Goal: Communication & Community: Answer question/provide support

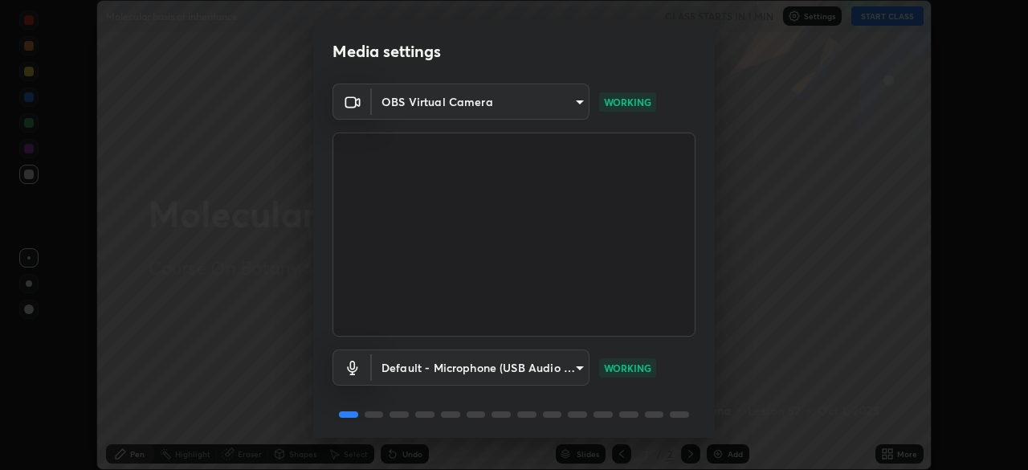
scroll to position [57, 0]
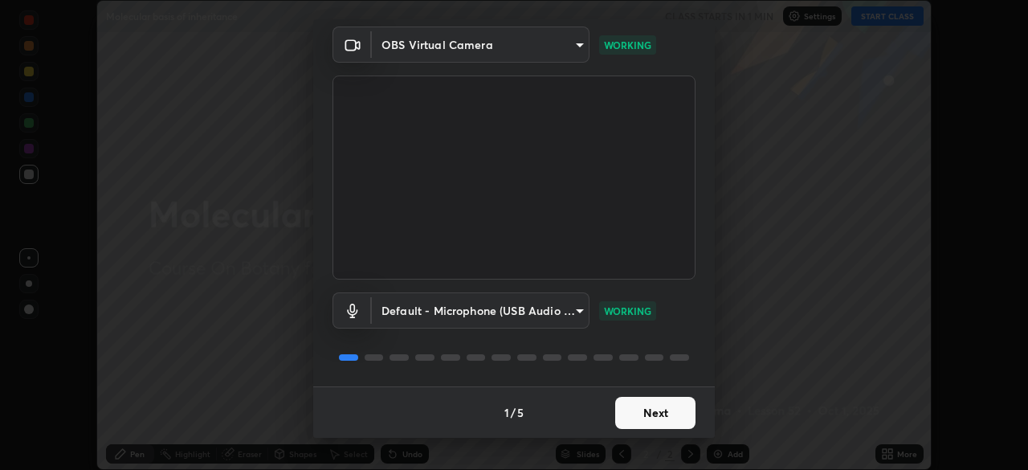
click at [640, 416] on button "Next" at bounding box center [655, 413] width 80 height 32
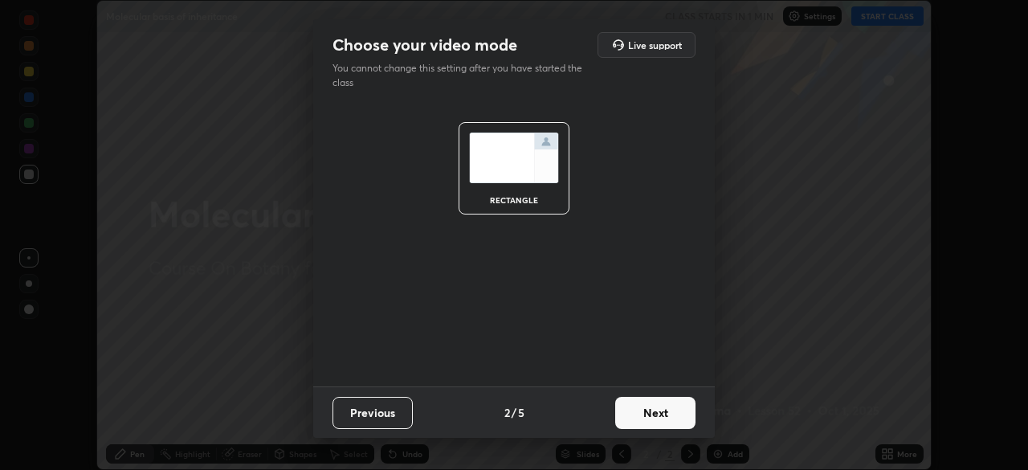
click at [640, 416] on button "Next" at bounding box center [655, 413] width 80 height 32
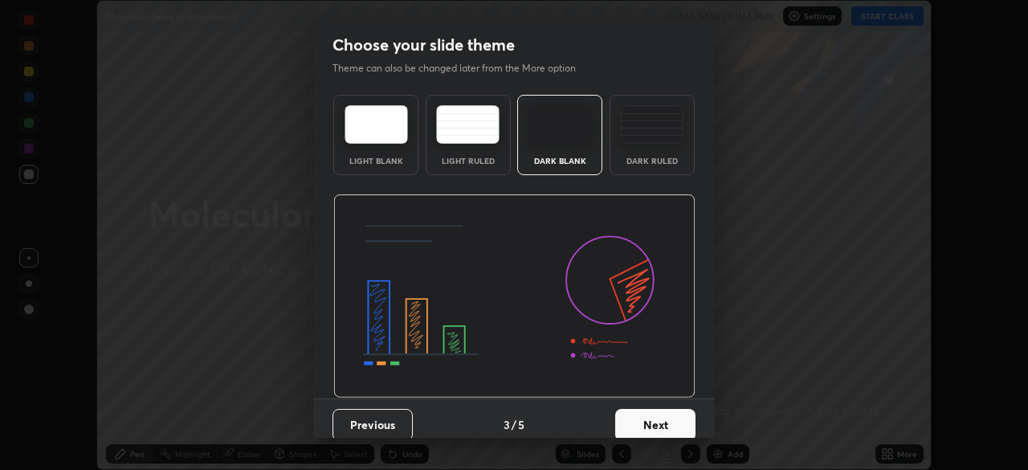
click at [645, 411] on button "Next" at bounding box center [655, 425] width 80 height 32
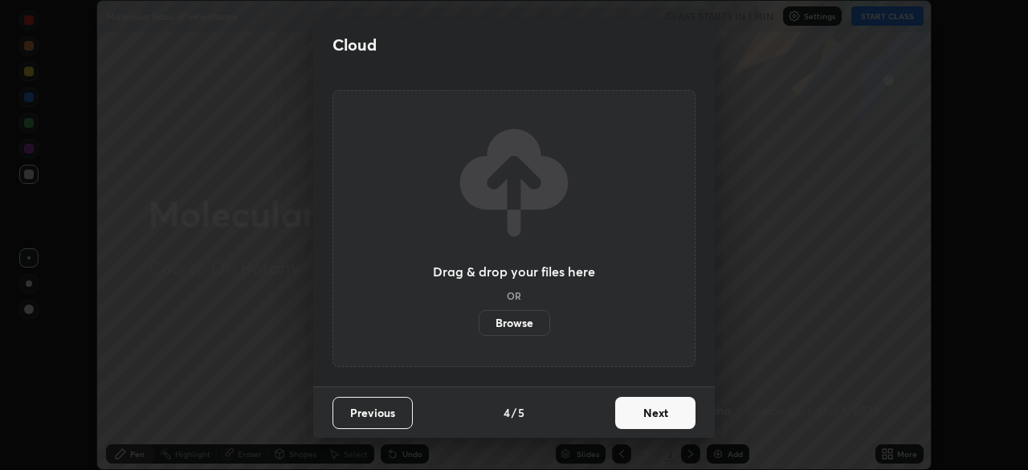
click at [651, 418] on button "Next" at bounding box center [655, 413] width 80 height 32
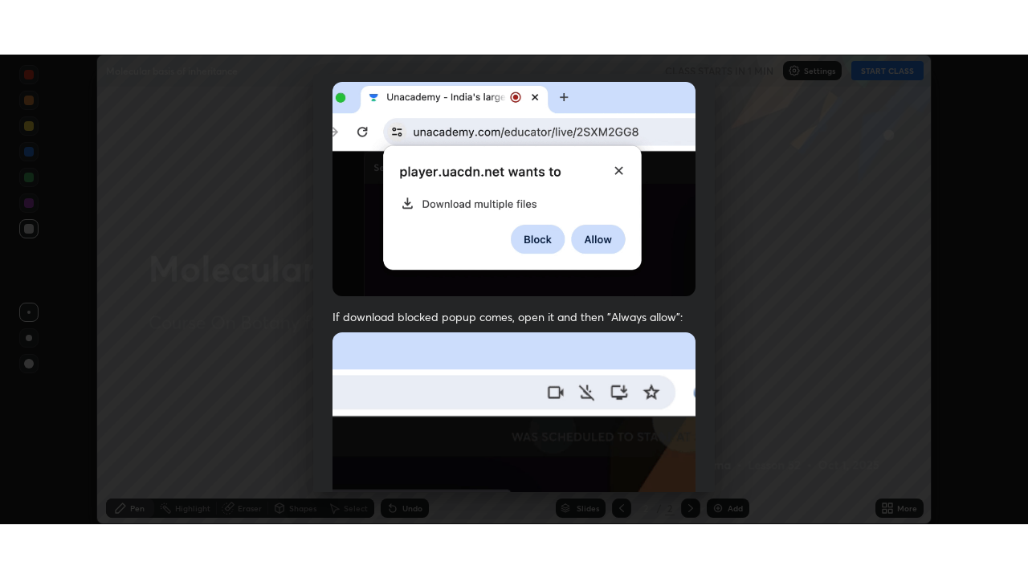
scroll to position [385, 0]
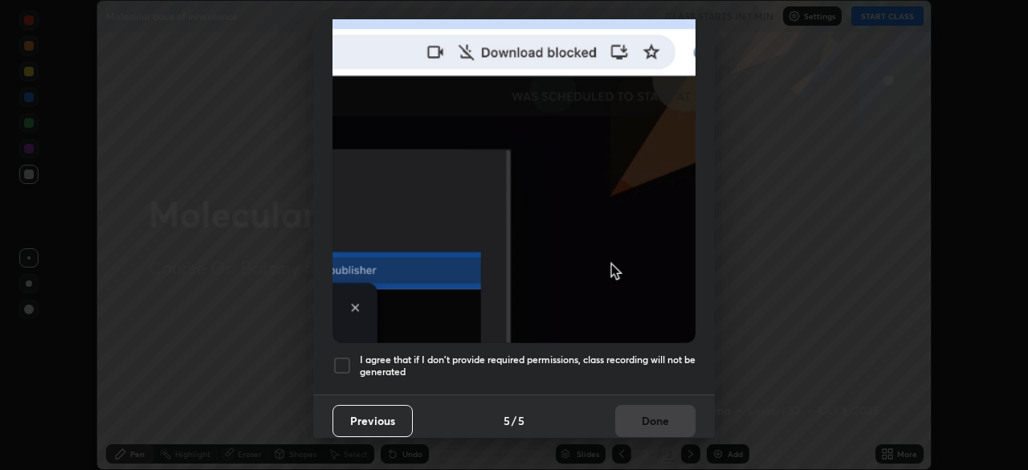
click at [344, 361] on div at bounding box center [342, 365] width 19 height 19
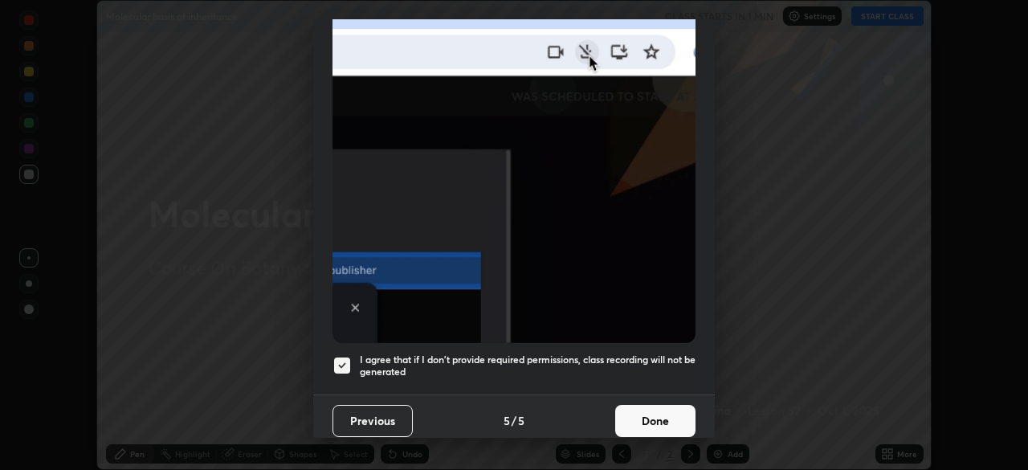
click at [636, 412] on button "Done" at bounding box center [655, 421] width 80 height 32
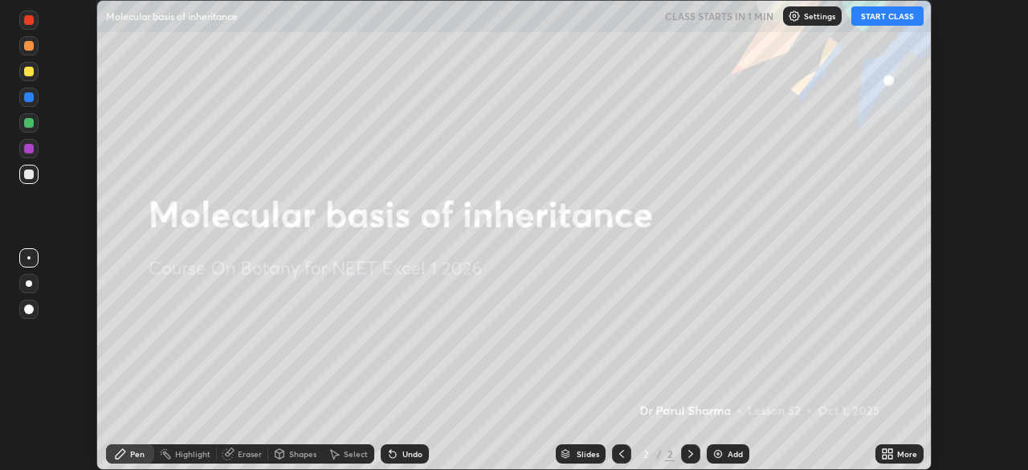
click at [864, 20] on button "START CLASS" at bounding box center [887, 15] width 72 height 19
click at [897, 453] on div "More" at bounding box center [907, 454] width 20 height 8
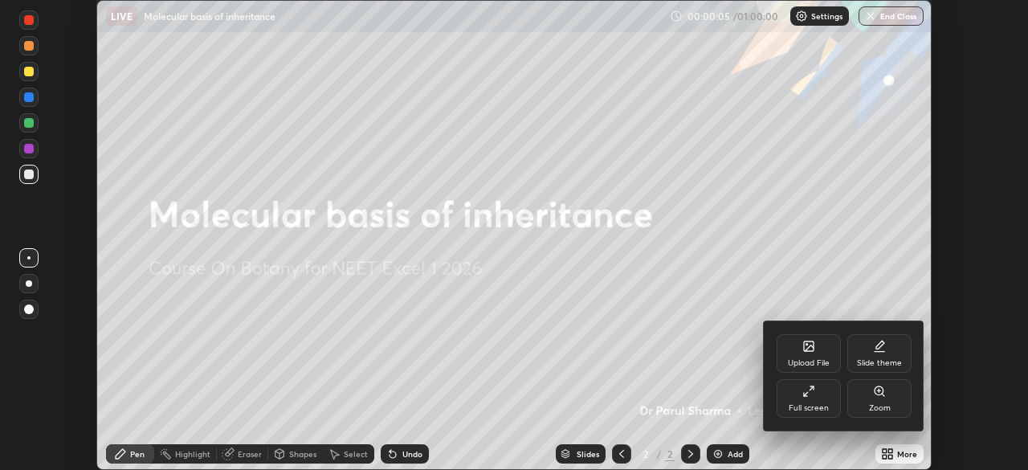
click at [817, 395] on div "Full screen" at bounding box center [809, 398] width 64 height 39
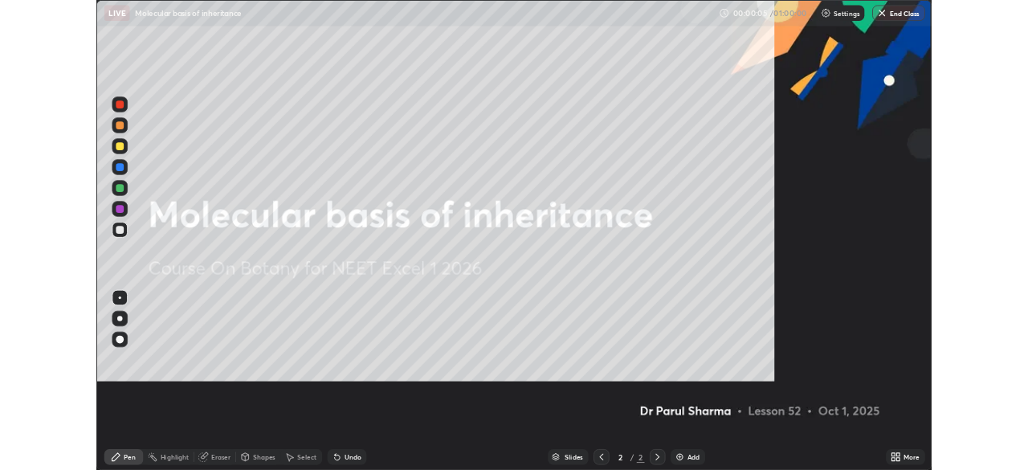
scroll to position [578, 1028]
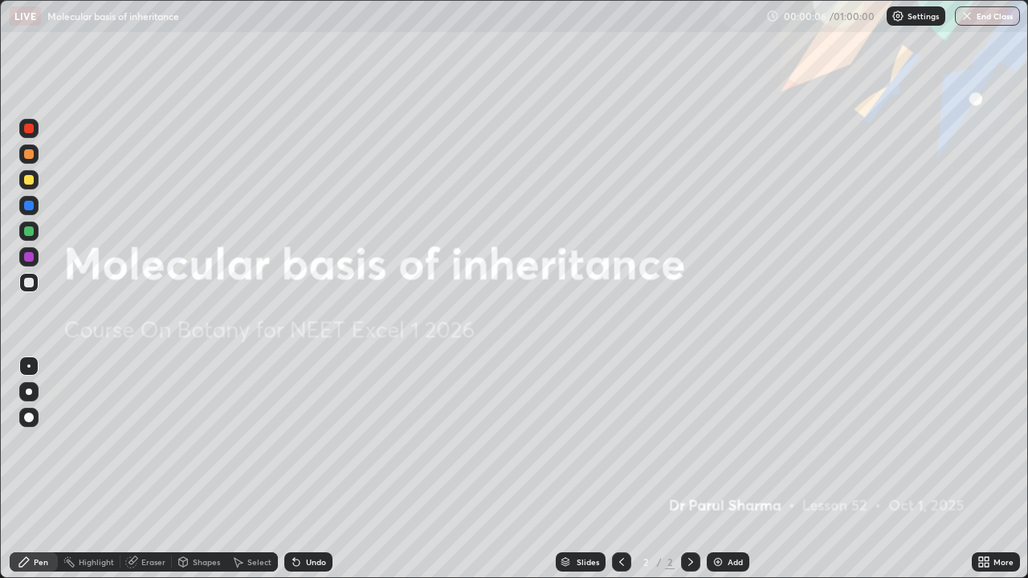
click at [712, 469] on img at bounding box center [718, 562] width 13 height 13
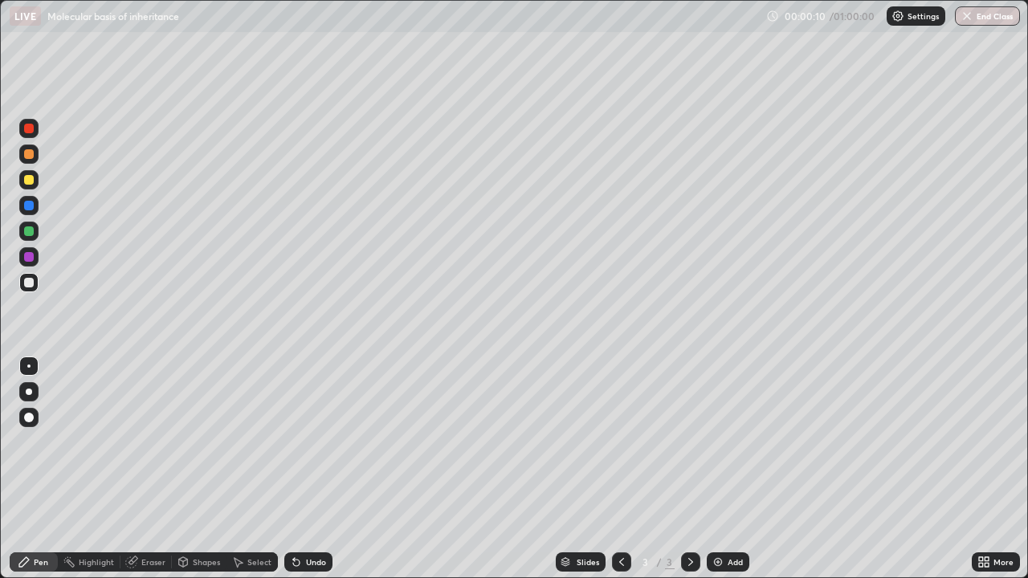
click at [985, 469] on icon at bounding box center [987, 559] width 4 height 4
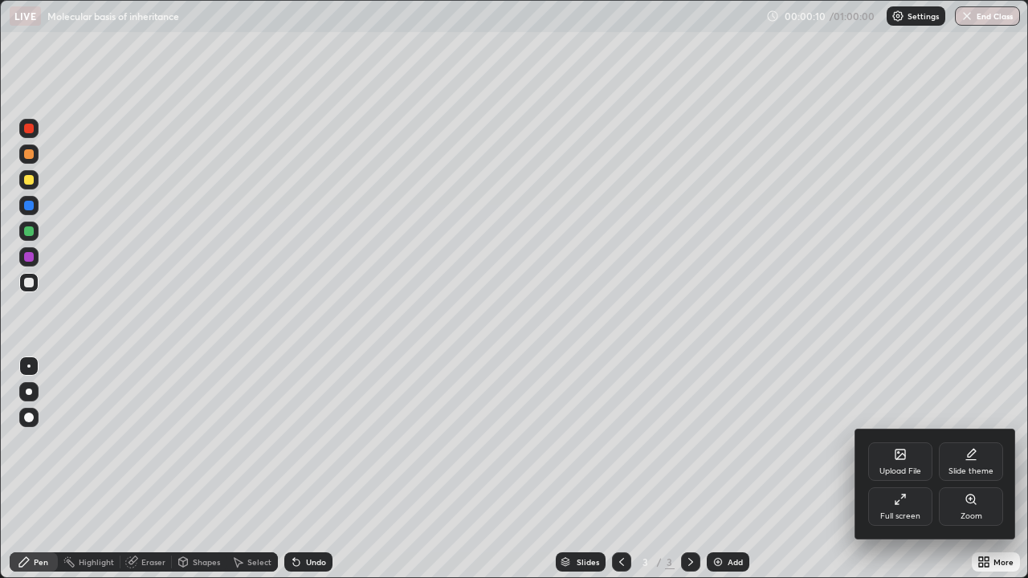
click at [892, 469] on div "Full screen" at bounding box center [900, 507] width 64 height 39
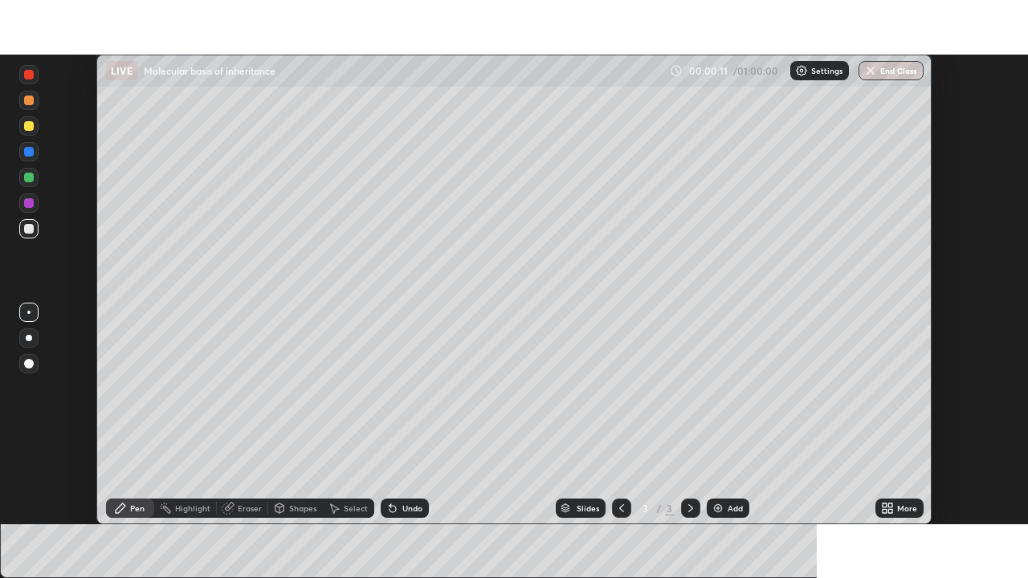
scroll to position [79847, 79289]
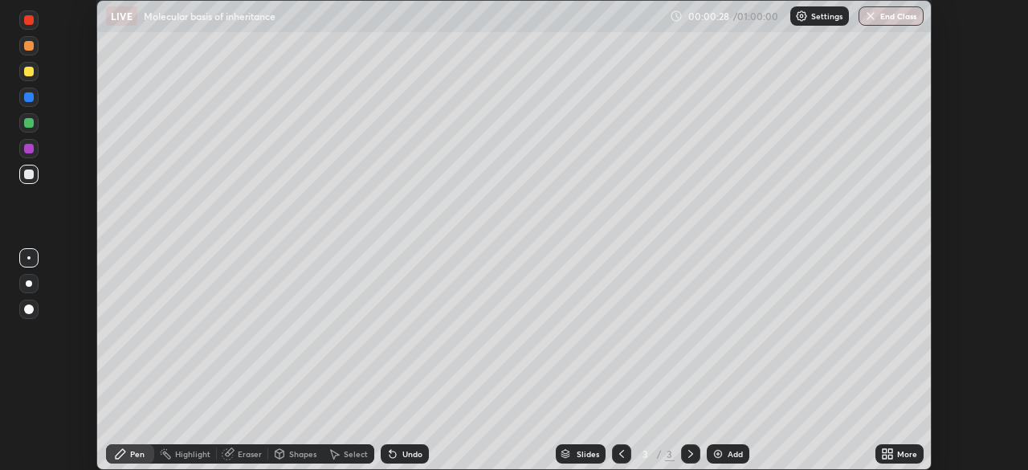
click at [890, 451] on icon at bounding box center [890, 451] width 4 height 4
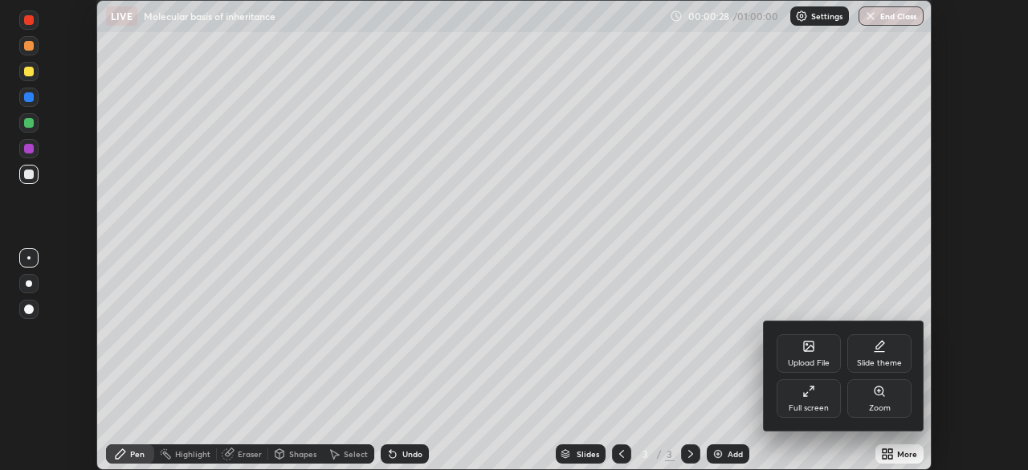
click at [806, 389] on icon at bounding box center [808, 391] width 13 height 13
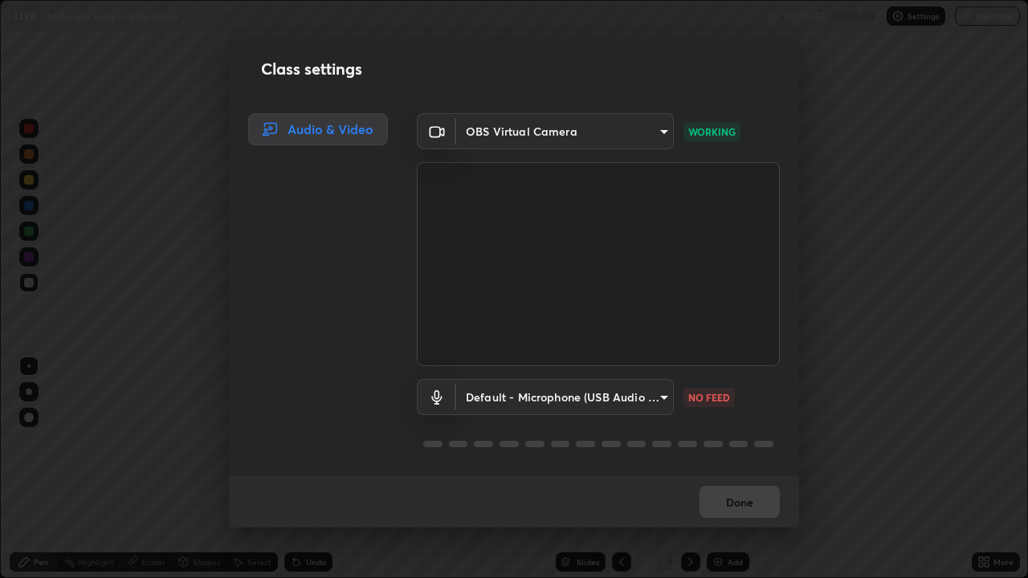
scroll to position [2, 0]
click at [255, 66] on icon at bounding box center [254, 69] width 13 height 13
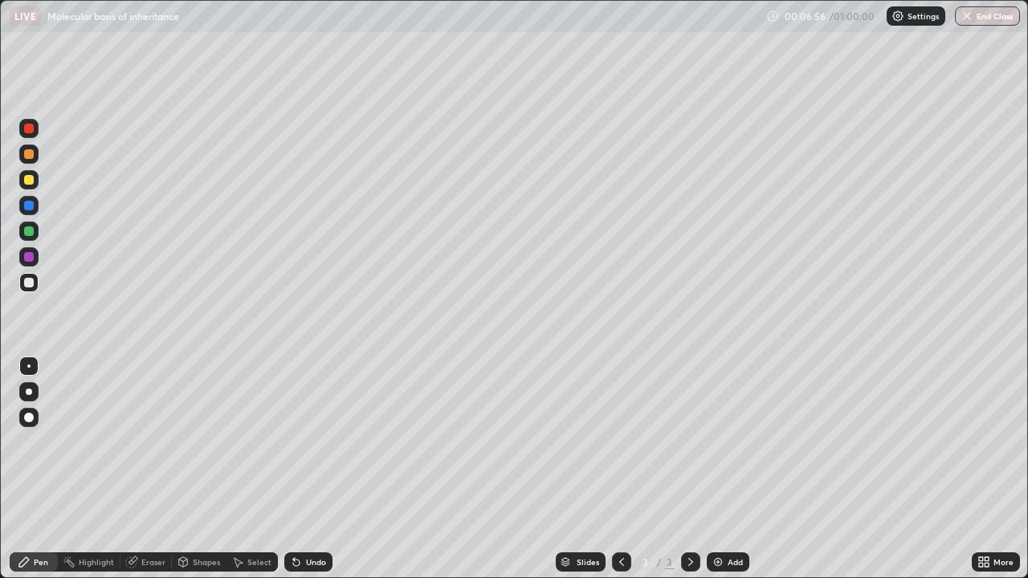
click at [154, 469] on div "Eraser" at bounding box center [153, 562] width 24 height 8
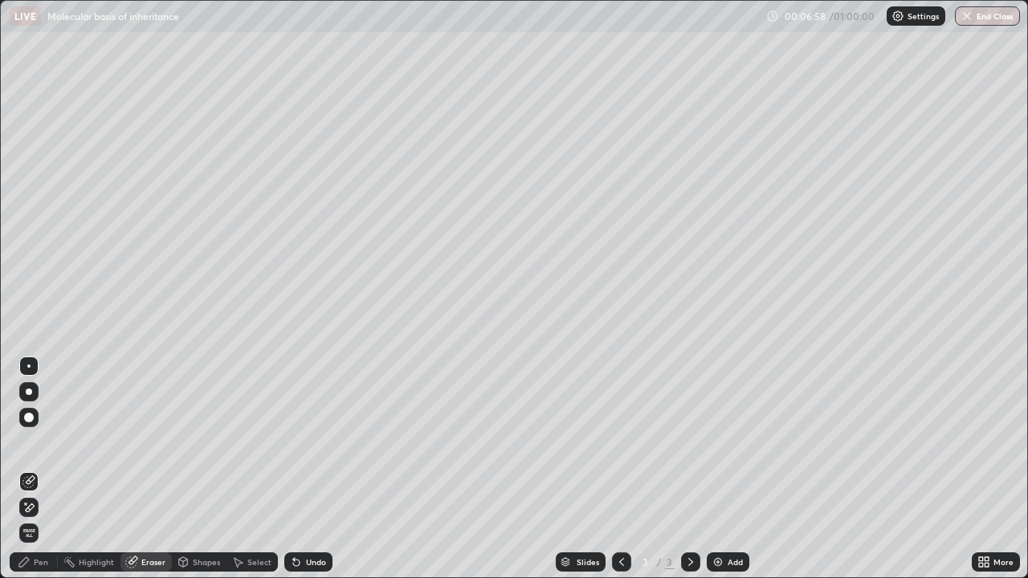
click at [27, 469] on span "Erase all" at bounding box center [29, 533] width 18 height 10
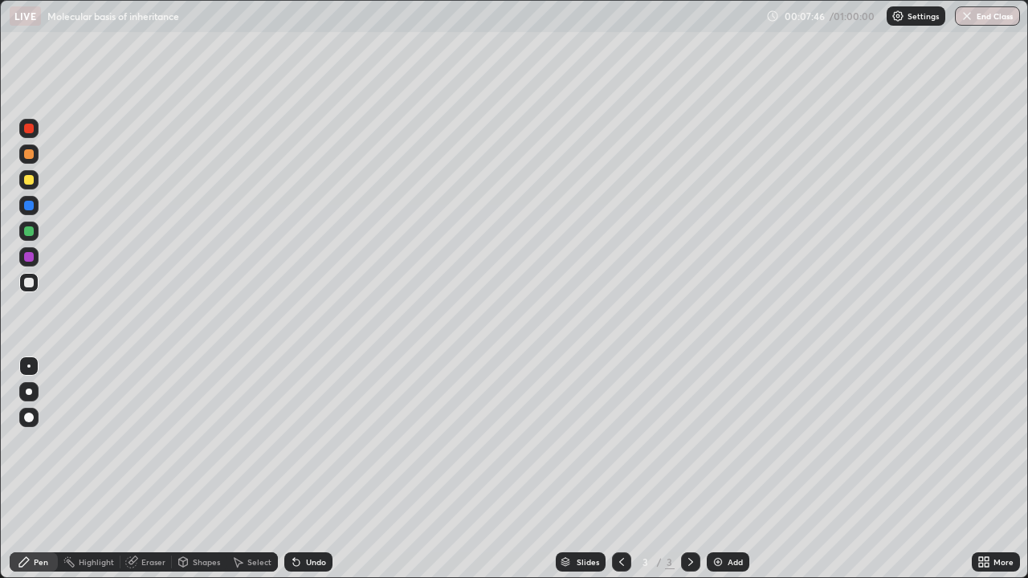
click at [152, 469] on div "Eraser" at bounding box center [153, 562] width 24 height 8
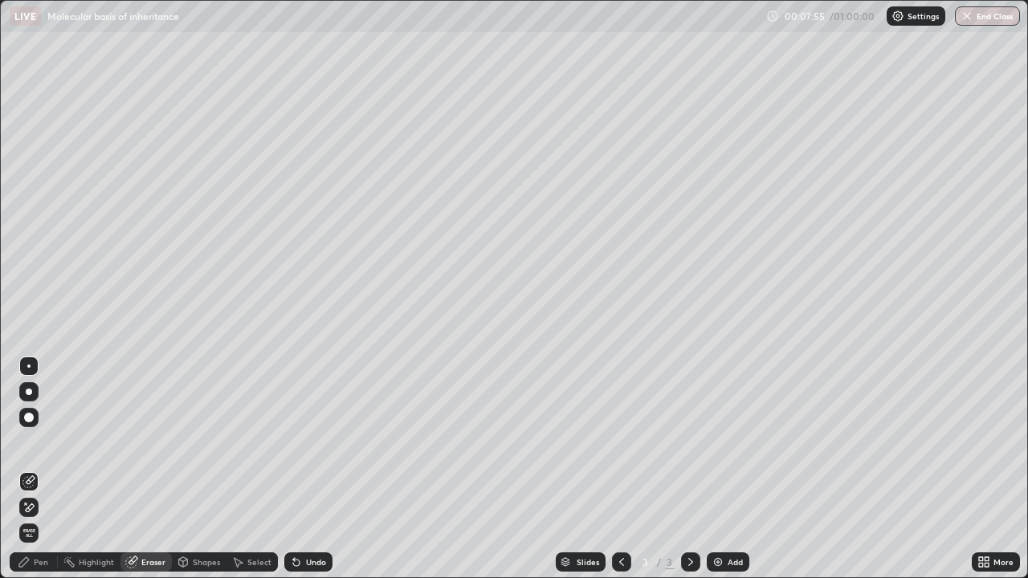
click at [31, 469] on span "Erase all" at bounding box center [29, 533] width 18 height 10
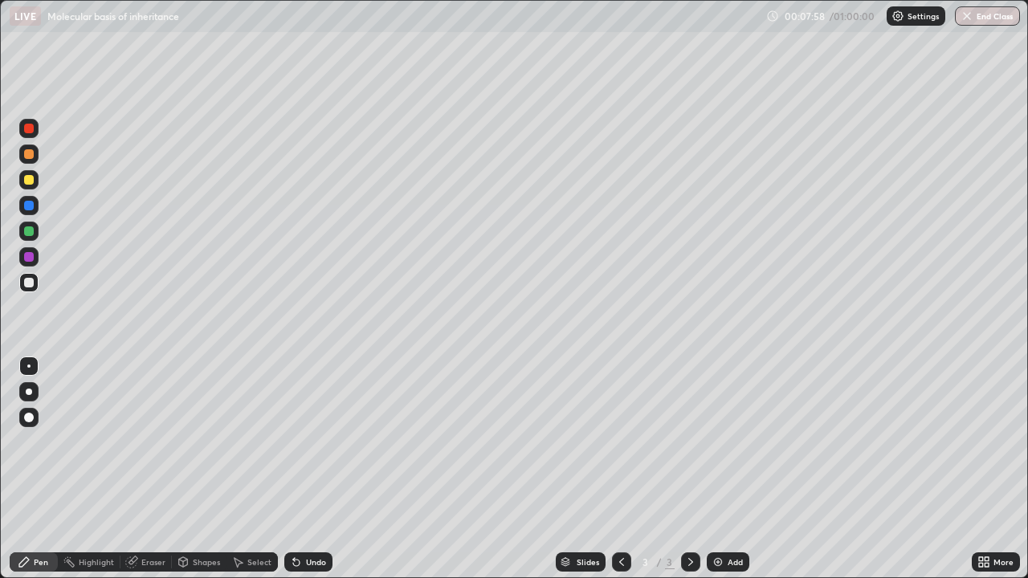
click at [39, 469] on div "Pen" at bounding box center [41, 562] width 14 height 8
click at [31, 128] on div at bounding box center [29, 129] width 10 height 10
click at [30, 283] on div at bounding box center [29, 283] width 10 height 10
click at [25, 230] on div at bounding box center [29, 231] width 10 height 10
click at [28, 284] on div at bounding box center [29, 283] width 10 height 10
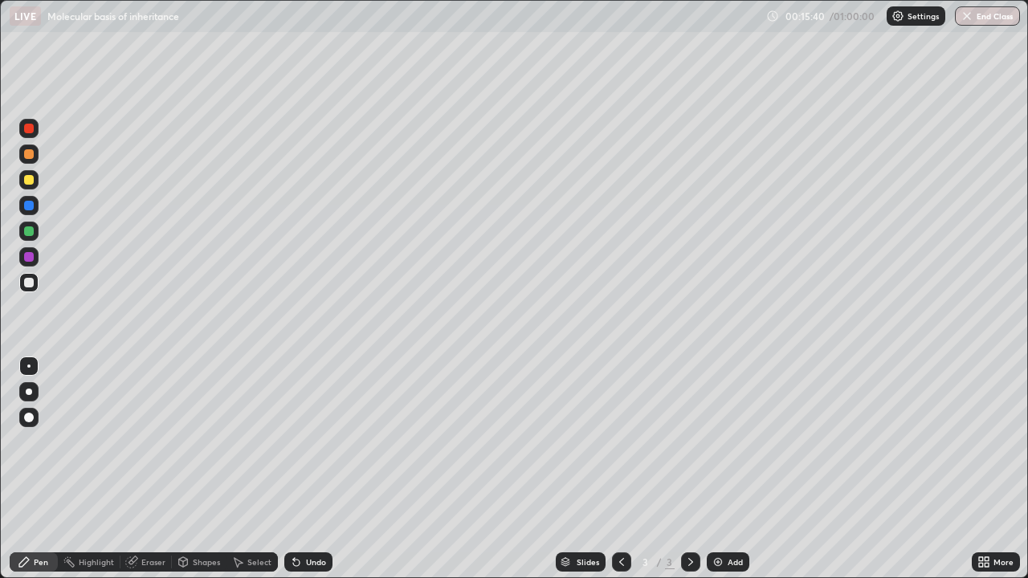
click at [27, 175] on div at bounding box center [29, 180] width 10 height 10
click at [30, 129] on div at bounding box center [29, 129] width 10 height 10
click at [27, 206] on div at bounding box center [29, 206] width 10 height 10
click at [29, 182] on div at bounding box center [29, 180] width 10 height 10
click at [27, 210] on div at bounding box center [29, 206] width 10 height 10
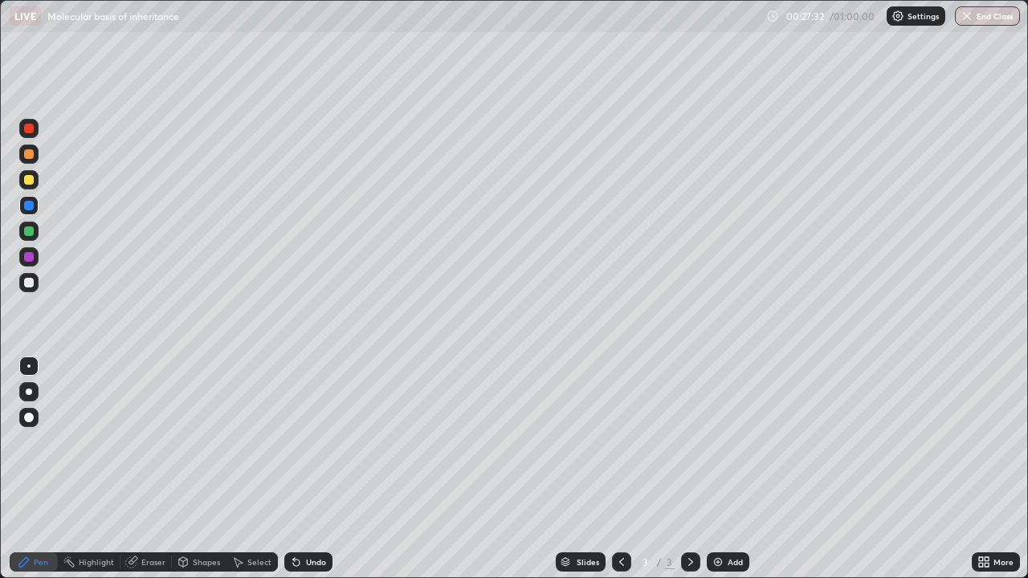
click at [716, 469] on div "Add" at bounding box center [728, 562] width 43 height 19
click at [27, 178] on div at bounding box center [29, 180] width 10 height 10
click at [202, 469] on div "Shapes" at bounding box center [206, 562] width 27 height 8
click at [29, 469] on icon at bounding box center [24, 562] width 13 height 13
click at [28, 206] on div at bounding box center [29, 206] width 10 height 10
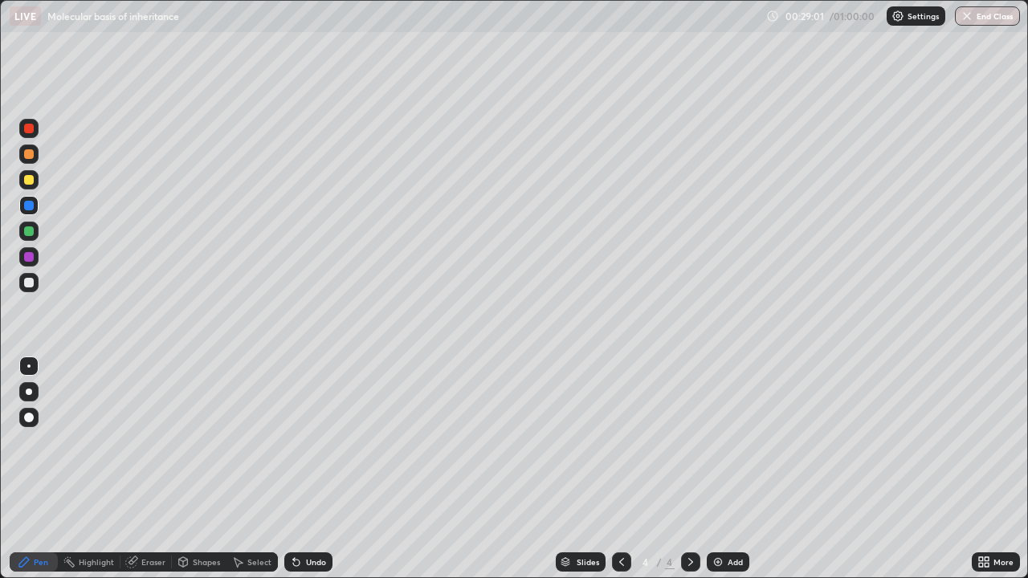
click at [193, 469] on div "Shapes" at bounding box center [206, 562] width 27 height 8
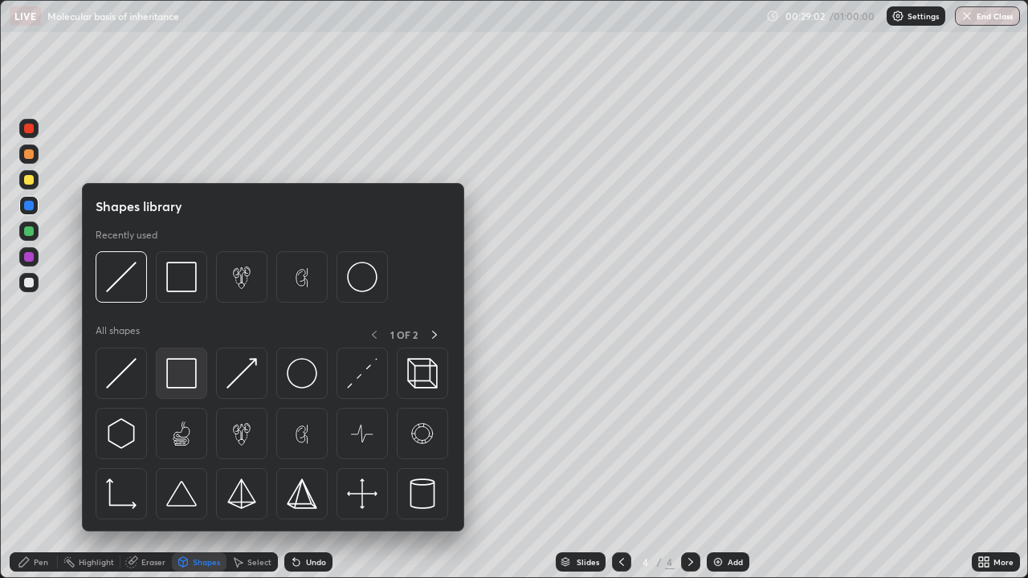
click at [182, 377] on img at bounding box center [181, 373] width 31 height 31
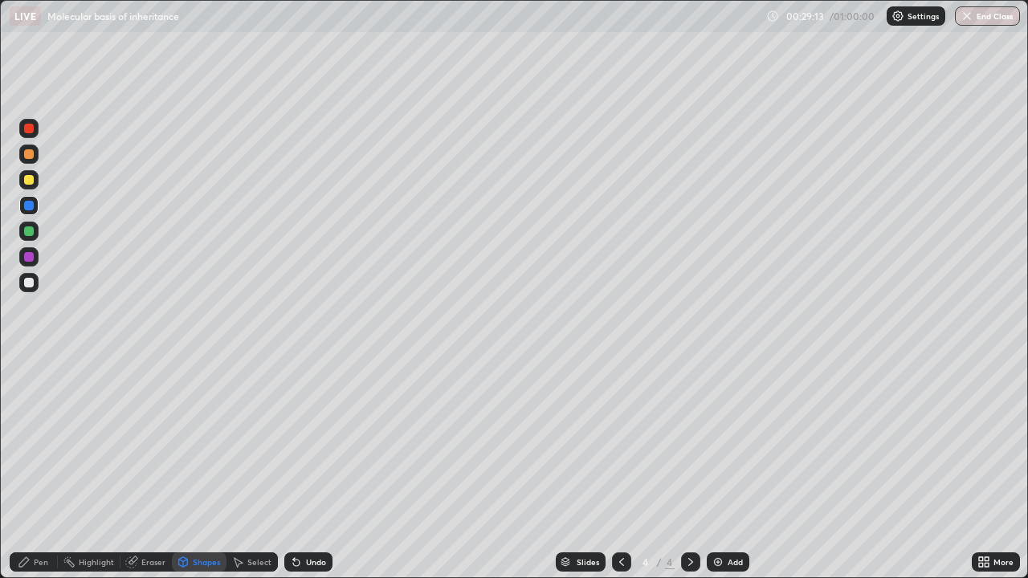
click at [29, 175] on div at bounding box center [29, 180] width 10 height 10
click at [30, 154] on div at bounding box center [29, 154] width 10 height 10
click at [31, 469] on div "Pen" at bounding box center [34, 562] width 48 height 19
click at [26, 281] on div at bounding box center [29, 283] width 10 height 10
click at [28, 206] on div at bounding box center [29, 206] width 10 height 10
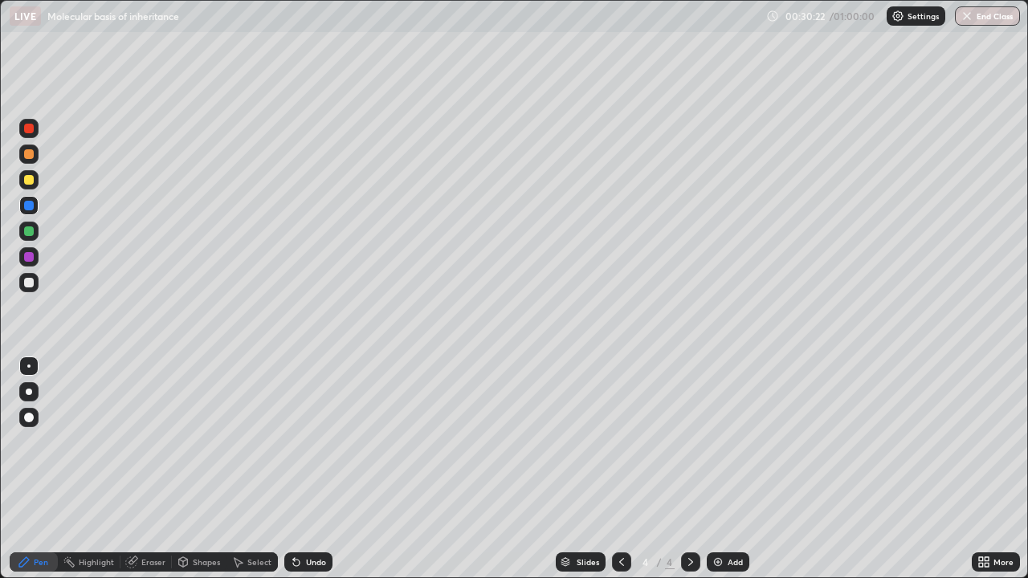
click at [27, 180] on div at bounding box center [29, 180] width 10 height 10
click at [30, 283] on div at bounding box center [29, 283] width 10 height 10
click at [26, 279] on div at bounding box center [29, 283] width 10 height 10
click at [33, 127] on div at bounding box center [29, 129] width 10 height 10
click at [617, 469] on icon at bounding box center [621, 562] width 13 height 13
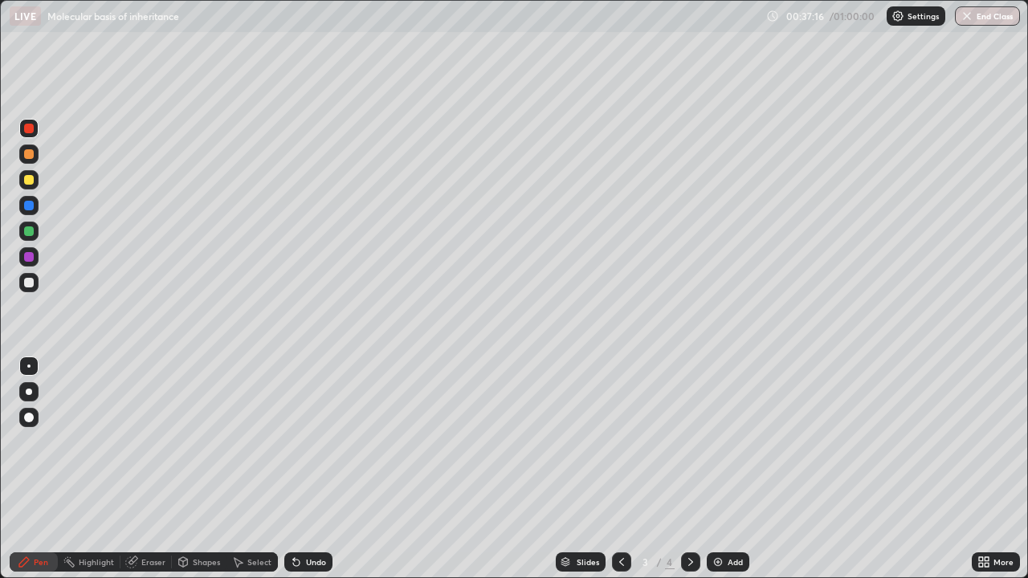
click at [694, 469] on icon at bounding box center [690, 562] width 13 height 13
click at [27, 126] on div at bounding box center [29, 129] width 10 height 10
click at [149, 469] on div "Eraser" at bounding box center [145, 562] width 51 height 19
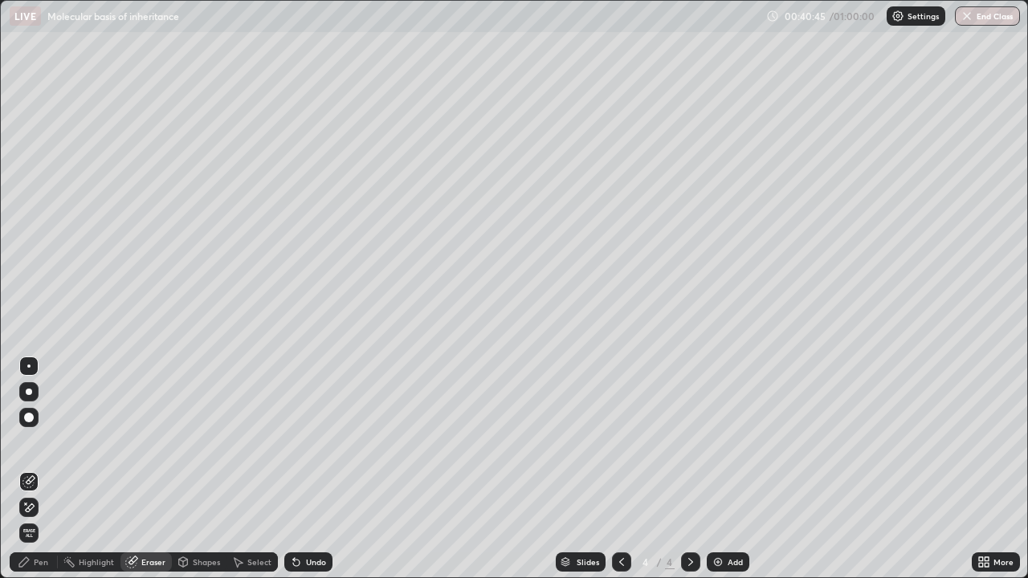
click at [43, 469] on div "Pen" at bounding box center [41, 562] width 14 height 8
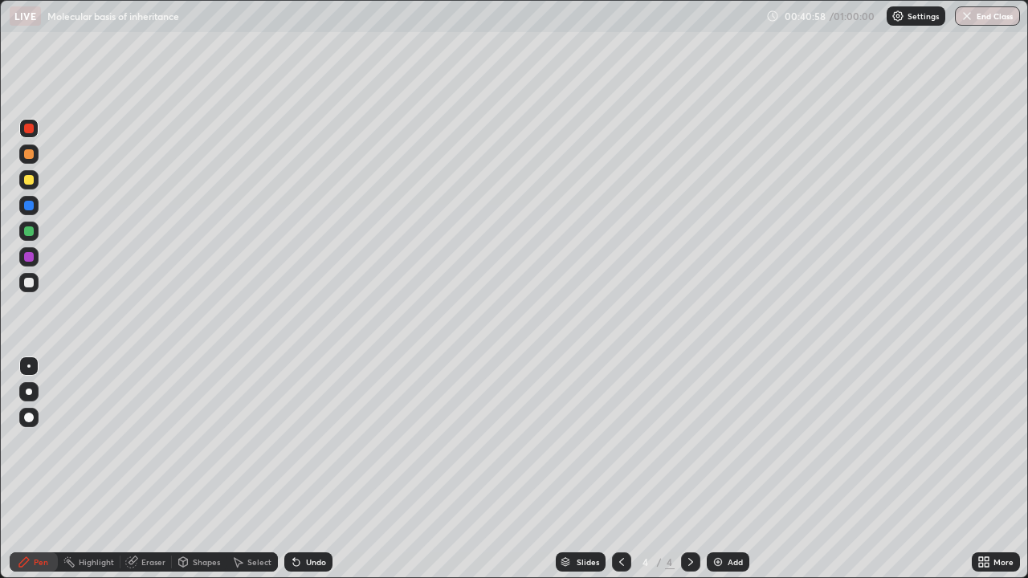
click at [30, 281] on div at bounding box center [29, 283] width 10 height 10
click at [33, 133] on div at bounding box center [28, 128] width 19 height 19
click at [30, 283] on div at bounding box center [29, 283] width 10 height 10
click at [24, 232] on div at bounding box center [29, 231] width 10 height 10
click at [712, 469] on img at bounding box center [718, 562] width 13 height 13
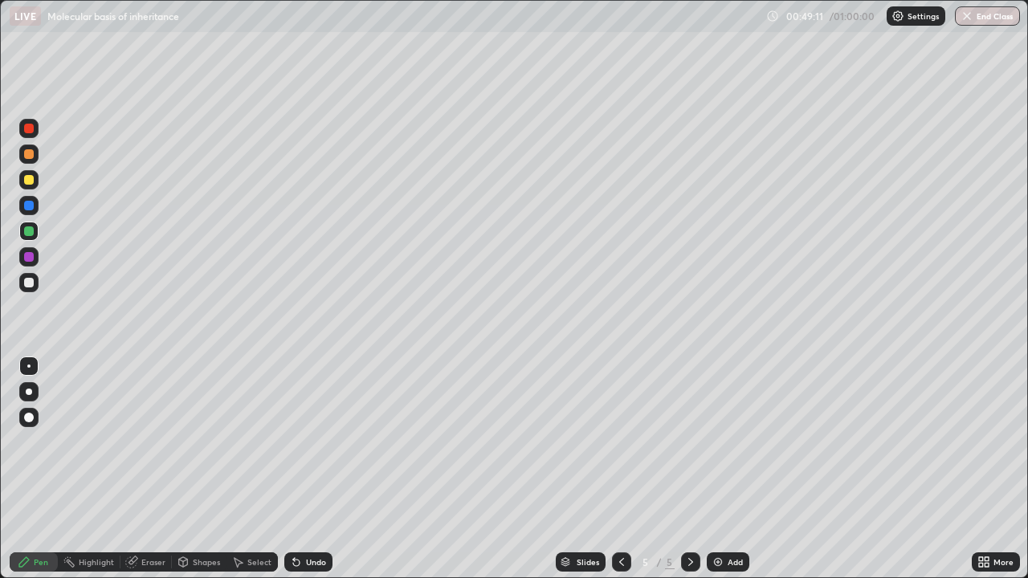
click at [27, 283] on div at bounding box center [29, 283] width 10 height 10
click at [612, 469] on div at bounding box center [621, 562] width 19 height 19
click at [688, 469] on icon at bounding box center [690, 562] width 13 height 13
click at [619, 469] on icon at bounding box center [621, 562] width 5 height 8
click at [689, 469] on icon at bounding box center [690, 562] width 13 height 13
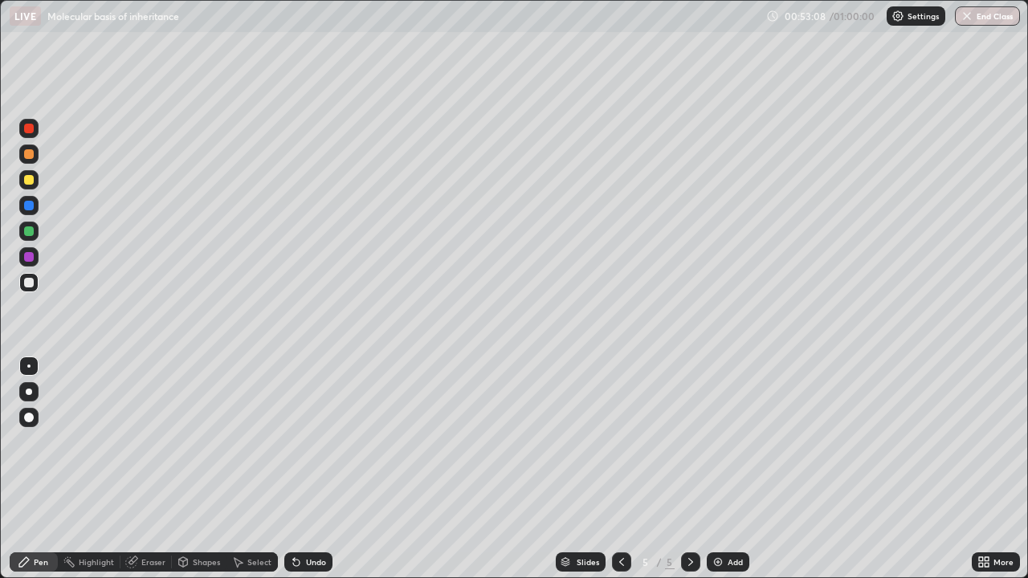
click at [28, 394] on div at bounding box center [29, 392] width 6 height 6
click at [31, 178] on div at bounding box center [29, 180] width 10 height 10
click at [716, 469] on img at bounding box center [718, 562] width 13 height 13
click at [32, 127] on div at bounding box center [29, 129] width 10 height 10
click at [31, 284] on div at bounding box center [29, 283] width 10 height 10
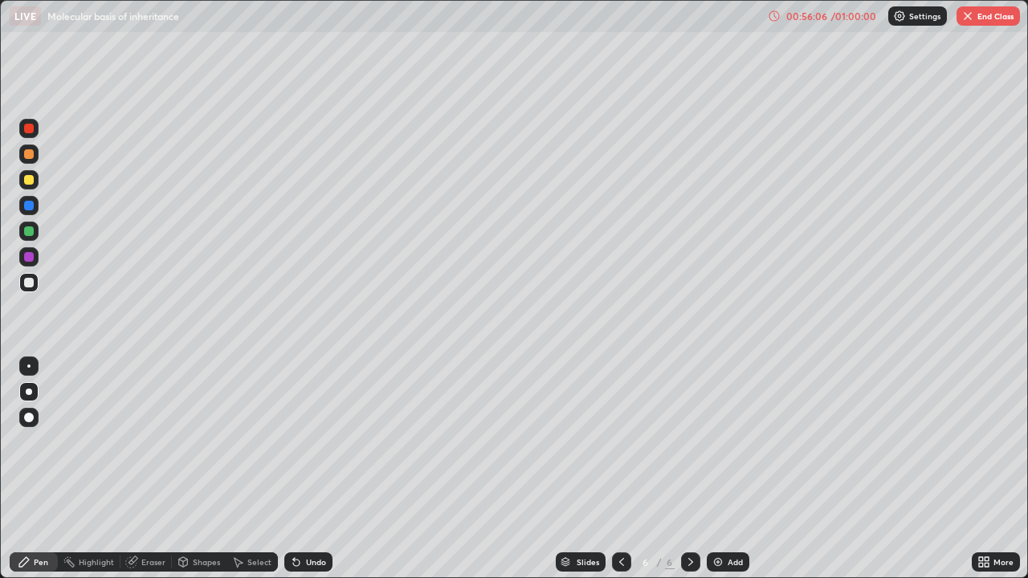
click at [35, 469] on div "Pen" at bounding box center [41, 562] width 14 height 8
click at [294, 469] on icon at bounding box center [296, 563] width 6 height 6
click at [614, 469] on div at bounding box center [621, 562] width 19 height 19
click at [620, 469] on icon at bounding box center [621, 562] width 13 height 13
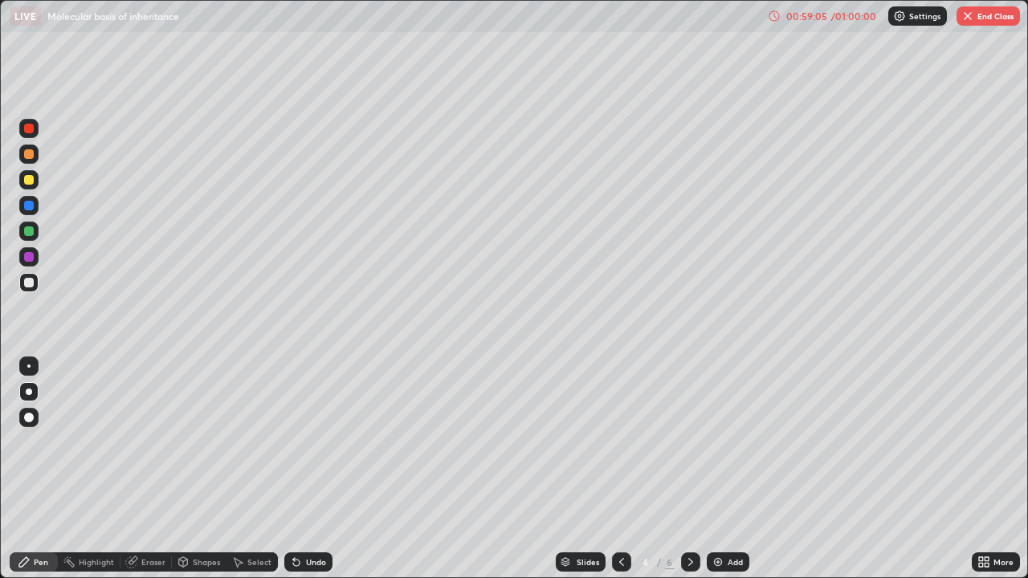
click at [620, 469] on icon at bounding box center [621, 562] width 13 height 13
click at [688, 469] on icon at bounding box center [690, 562] width 13 height 13
click at [698, 469] on div at bounding box center [690, 562] width 19 height 32
click at [690, 469] on icon at bounding box center [690, 562] width 13 height 13
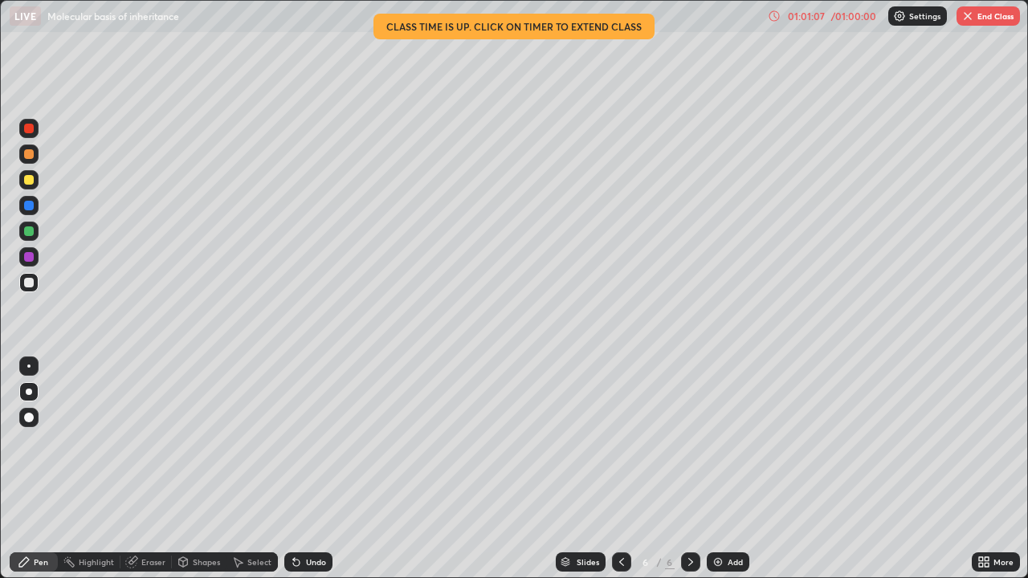
click at [974, 18] on button "End Class" at bounding box center [988, 15] width 63 height 19
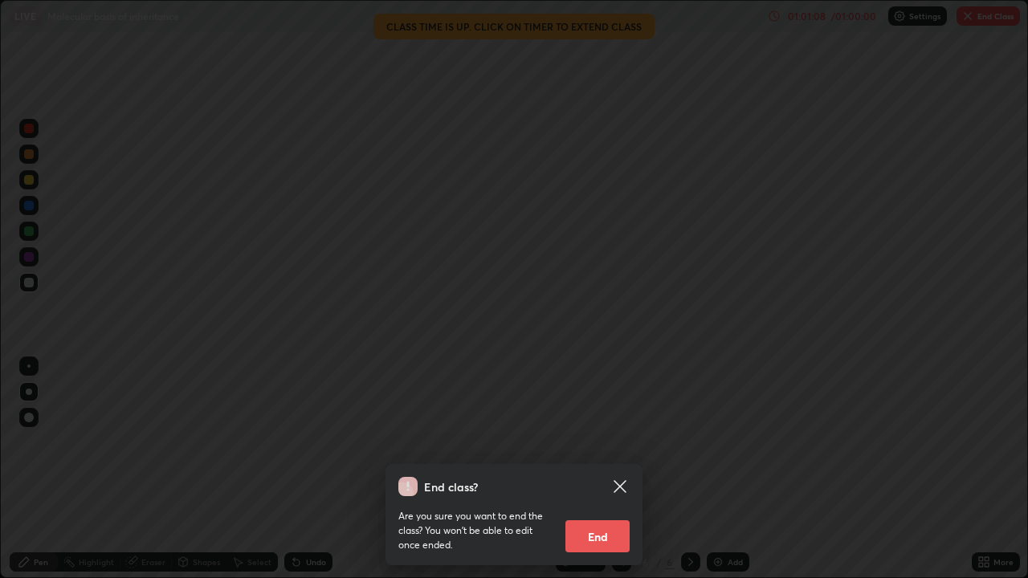
click at [604, 469] on button "End" at bounding box center [597, 536] width 64 height 32
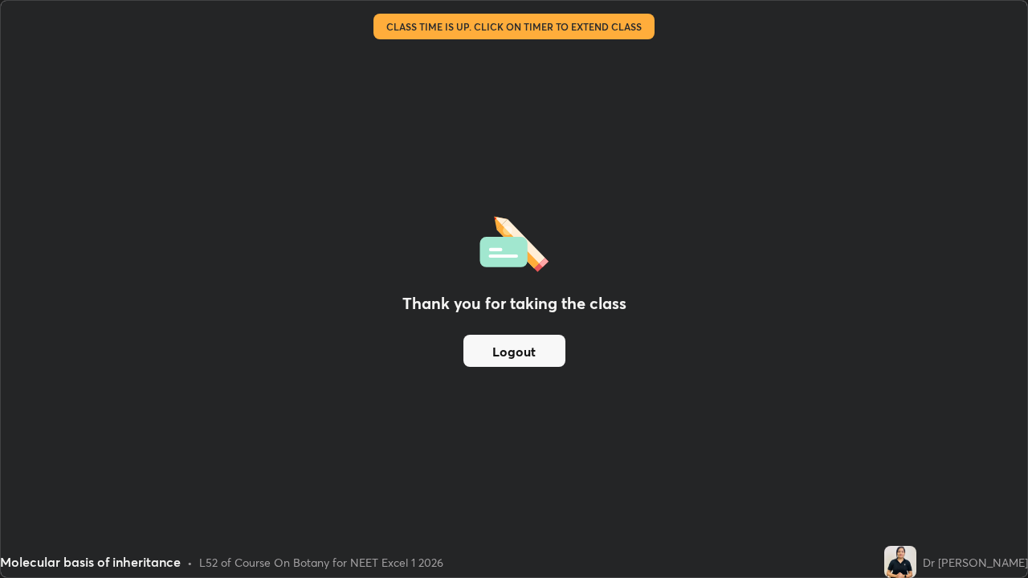
click at [550, 354] on button "Logout" at bounding box center [514, 351] width 102 height 32
